Goal: Use online tool/utility: Utilize a website feature to perform a specific function

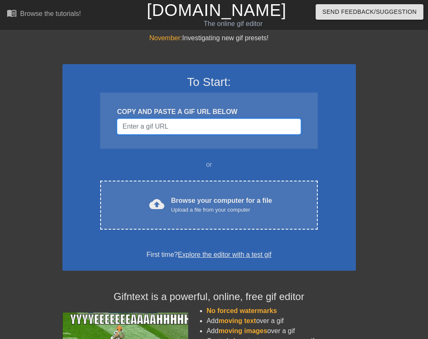
click at [156, 131] on input "Username" at bounding box center [209, 127] width 184 height 16
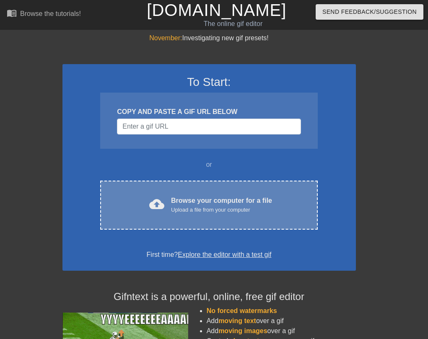
click at [175, 207] on div "Upload a file from your computer" at bounding box center [221, 210] width 101 height 8
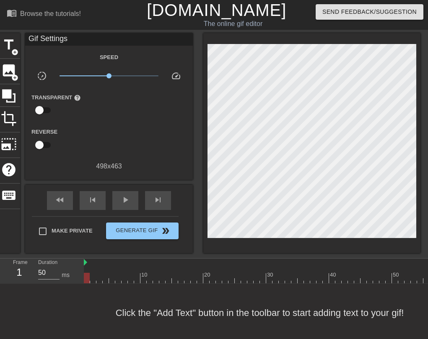
click at [182, 156] on div "Speed slow_motion_video x1.00 speed Transparent help Reverse 498 x 463" at bounding box center [108, 111] width 155 height 119
click at [8, 69] on span "image" at bounding box center [9, 70] width 16 height 16
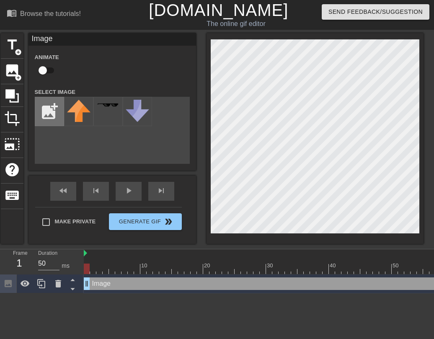
click at [55, 108] on input "file" at bounding box center [49, 111] width 29 height 29
type input "C:\fakepath\kimplushv2.png"
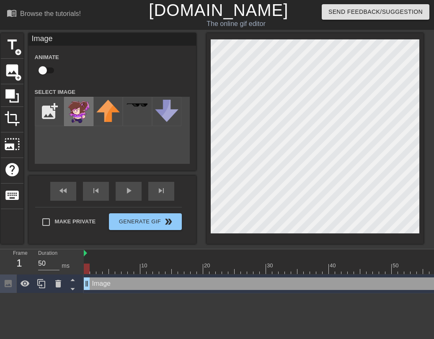
click at [80, 117] on img at bounding box center [78, 111] width 23 height 23
click at [236, 249] on div "menu_book Browse the tutorials! [DOMAIN_NAME] The online gif editor Send Feedba…" at bounding box center [217, 146] width 434 height 293
click at [25, 285] on icon at bounding box center [25, 283] width 9 height 6
click at [25, 285] on icon at bounding box center [25, 284] width 9 height 8
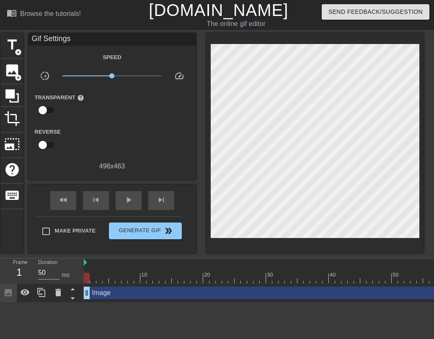
click at [117, 244] on div "menu_book Browse the tutorials! Gifntext.com The online gif editor Send Feedbac…" at bounding box center [217, 151] width 434 height 303
click at [86, 262] on img at bounding box center [85, 262] width 3 height 7
drag, startPoint x: 116, startPoint y: 276, endPoint x: 332, endPoint y: 270, distance: 216.0
drag, startPoint x: 301, startPoint y: 279, endPoint x: 64, endPoint y: 286, distance: 236.6
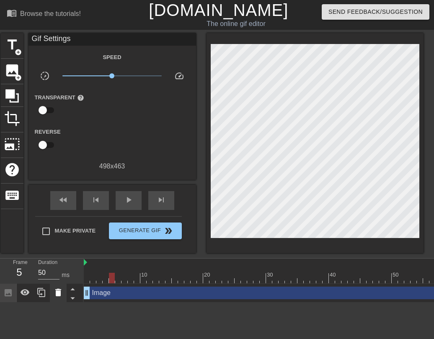
click at [62, 287] on div "Frame 5 Duration 50 ms 10 20 30 40 50 60 70 80 90 100 110 120 130 140 150" at bounding box center [217, 281] width 434 height 44
click at [122, 200] on div "play_arrow" at bounding box center [129, 200] width 26 height 19
drag, startPoint x: 123, startPoint y: 76, endPoint x: 127, endPoint y: 77, distance: 4.2
click at [127, 77] on span "x2.00" at bounding box center [111, 76] width 99 height 10
drag, startPoint x: 126, startPoint y: 77, endPoint x: 121, endPoint y: 78, distance: 5.2
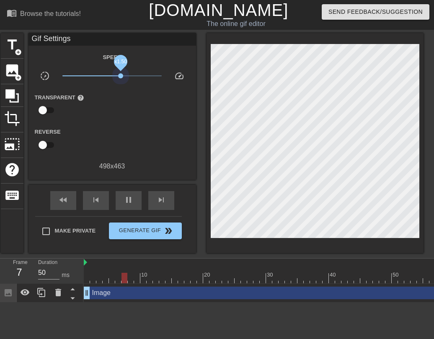
click at [121, 78] on span "x1.50" at bounding box center [111, 76] width 99 height 10
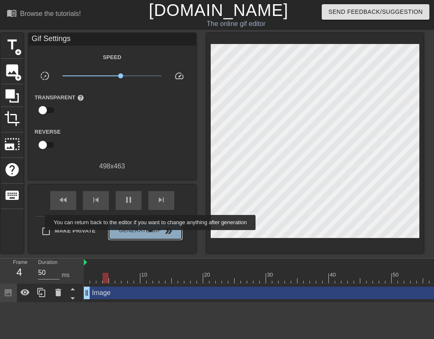
click at [151, 236] on button "Generate Gif double_arrow" at bounding box center [145, 231] width 73 height 17
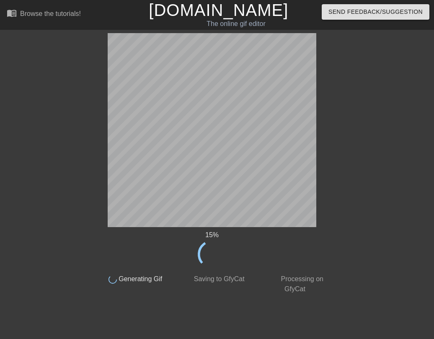
drag, startPoint x: 77, startPoint y: 184, endPoint x: 62, endPoint y: 184, distance: 14.3
click at [75, 184] on div "15 % done Generating Gif done Saving to GfyCat done Processing on GfyCat title …" at bounding box center [217, 163] width 434 height 261
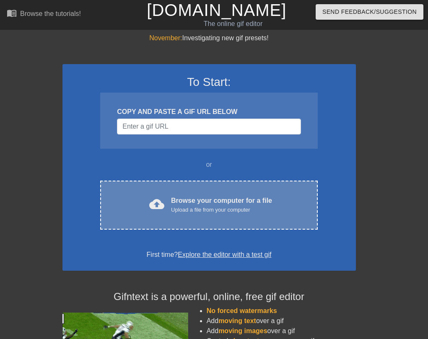
click at [211, 207] on div "Upload a file from your computer" at bounding box center [221, 210] width 101 height 8
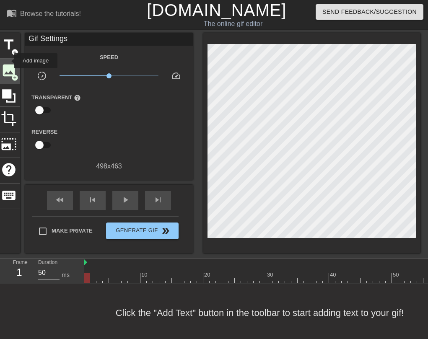
click at [8, 61] on div "image add_circle" at bounding box center [8, 72] width 23 height 26
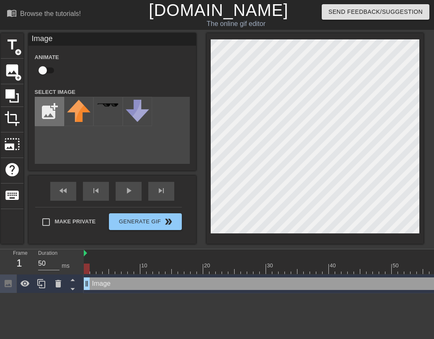
click at [54, 119] on input "file" at bounding box center [49, 111] width 29 height 29
type input "C:\fakepath\kimplushv2.png"
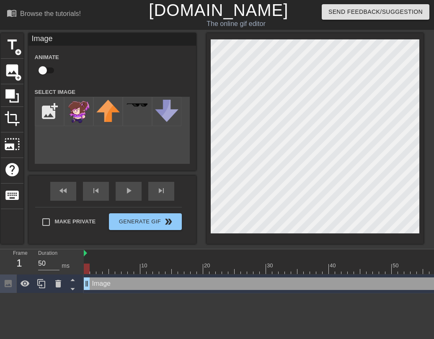
click at [88, 117] on img at bounding box center [78, 111] width 23 height 23
click at [75, 121] on img at bounding box center [78, 111] width 23 height 23
click at [177, 275] on div "menu_book Browse the tutorials! [DOMAIN_NAME] The online gif editor Send Feedba…" at bounding box center [217, 146] width 434 height 293
click at [137, 164] on div "Image Animate Select Image add_photo_alternate" at bounding box center [113, 102] width 168 height 138
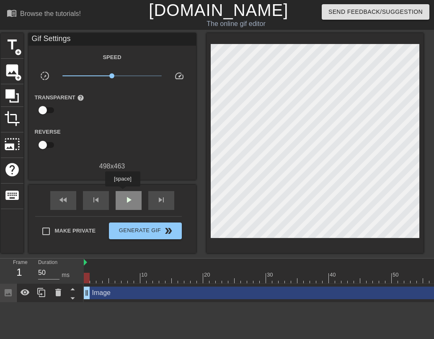
click at [122, 192] on div "play_arrow" at bounding box center [129, 200] width 26 height 19
click at [131, 201] on span "pause" at bounding box center [129, 200] width 10 height 10
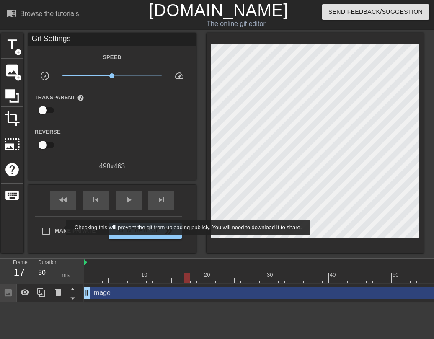
click at [52, 227] on input "Make Private" at bounding box center [46, 232] width 18 height 18
checkbox input "true"
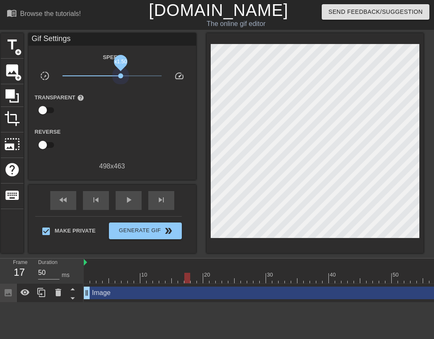
click at [121, 79] on span "x1.50" at bounding box center [111, 76] width 99 height 10
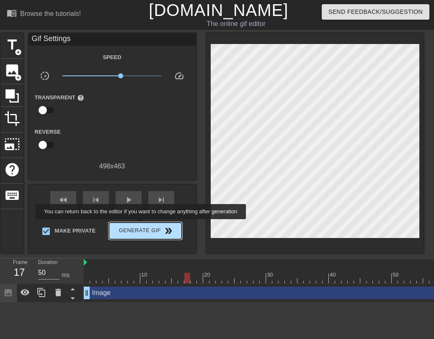
click at [143, 228] on span "Generate Gif double_arrow" at bounding box center [145, 231] width 66 height 10
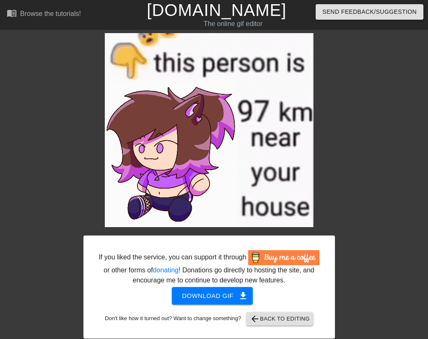
click at [255, 133] on img at bounding box center [209, 130] width 209 height 194
click at [328, 138] on div "If you liked the service, you can support it through or other forms of donating…" at bounding box center [209, 186] width 252 height 306
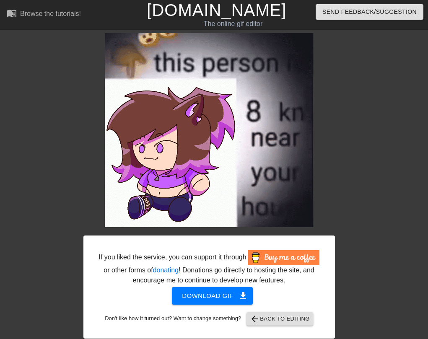
drag, startPoint x: 232, startPoint y: 189, endPoint x: 237, endPoint y: 190, distance: 5.2
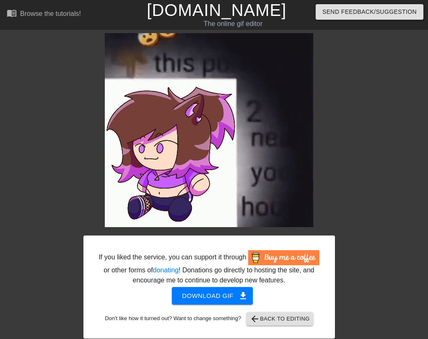
click at [232, 189] on img at bounding box center [209, 130] width 209 height 194
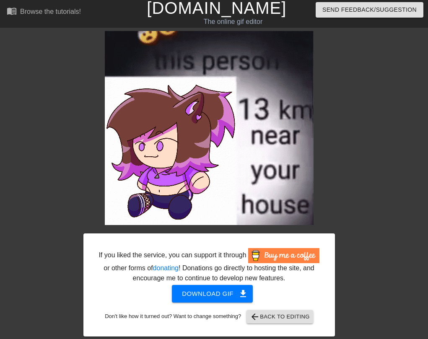
scroll to position [3, 0]
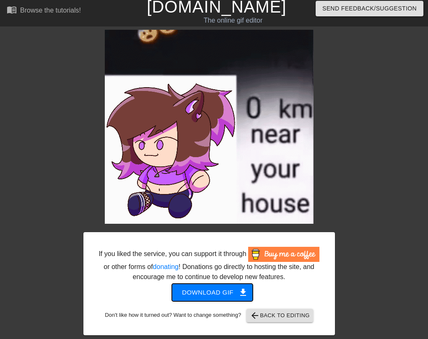
click at [213, 292] on span "Download gif get_app" at bounding box center [212, 292] width 61 height 11
